Goal: Find specific fact: Locate a discrete piece of known information

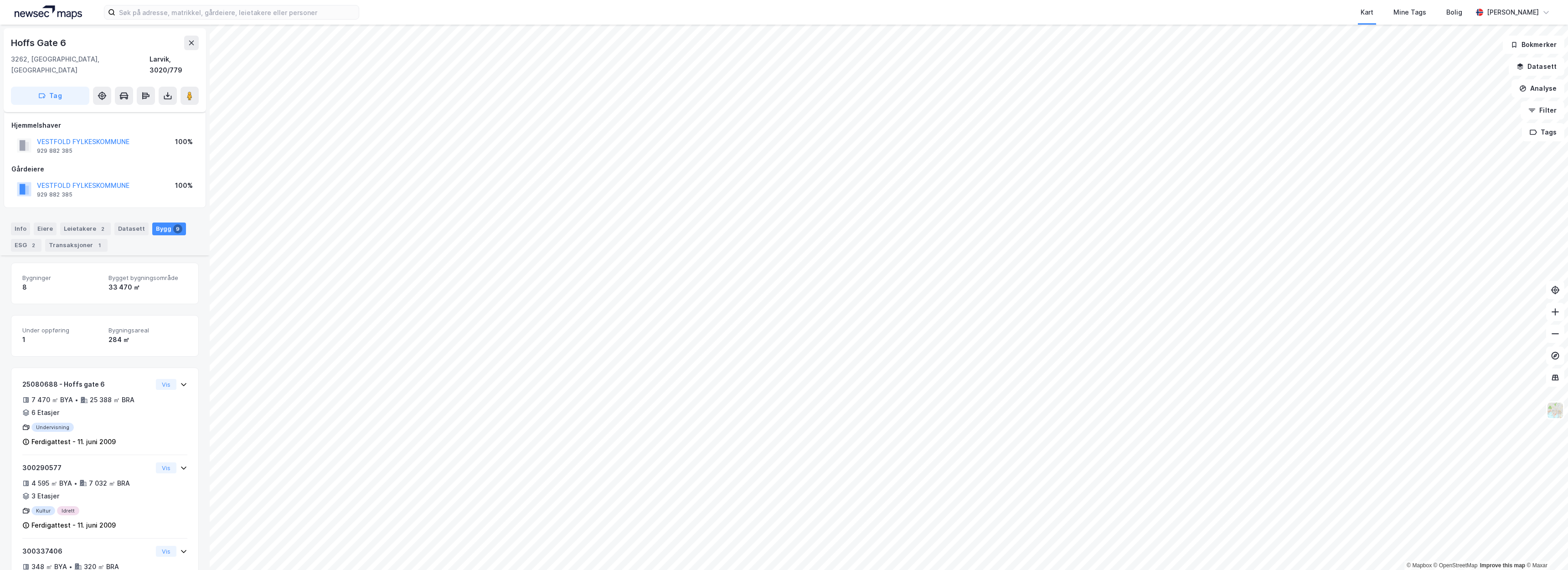
scroll to position [267, 0]
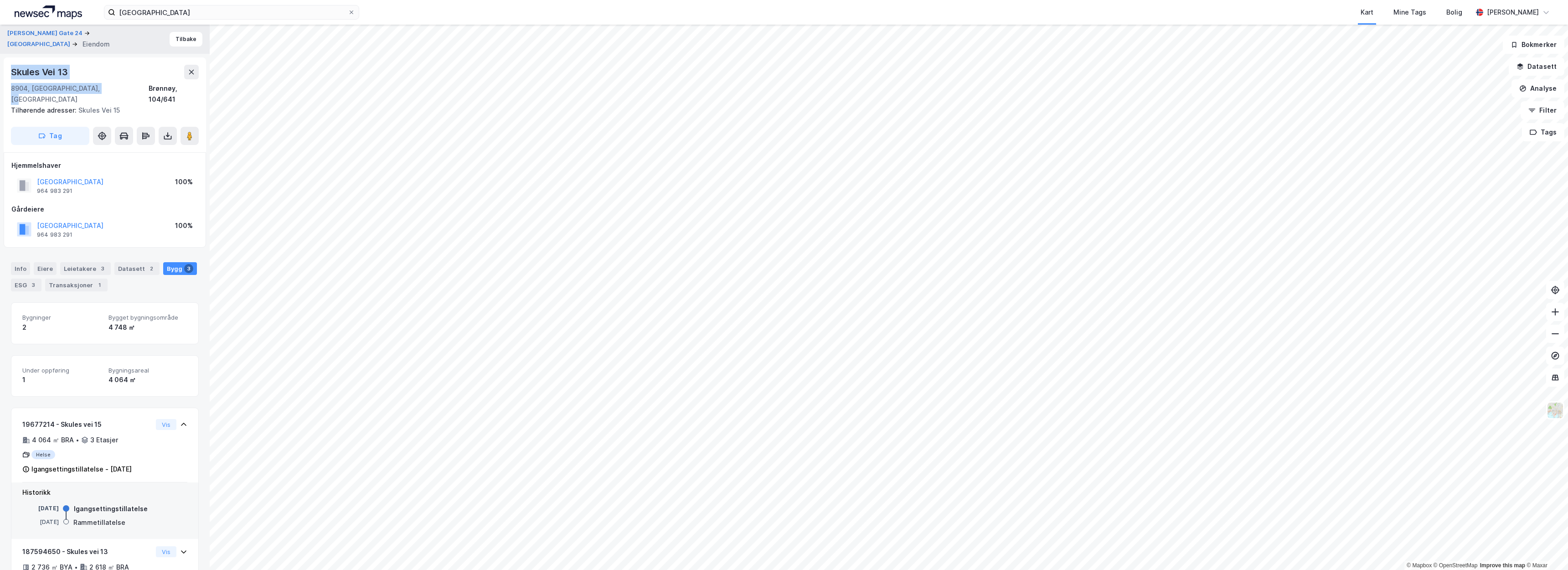
drag, startPoint x: 104, startPoint y: 89, endPoint x: 9, endPoint y: 75, distance: 96.0
click at [9, 75] on div "[STREET_ADDRESS] Tilhørende adresser: [STREET_ADDRESS] Tag" at bounding box center [105, 105] width 202 height 95
copy div "[STREET_ADDRESS]"
